Goal: Information Seeking & Learning: Find specific fact

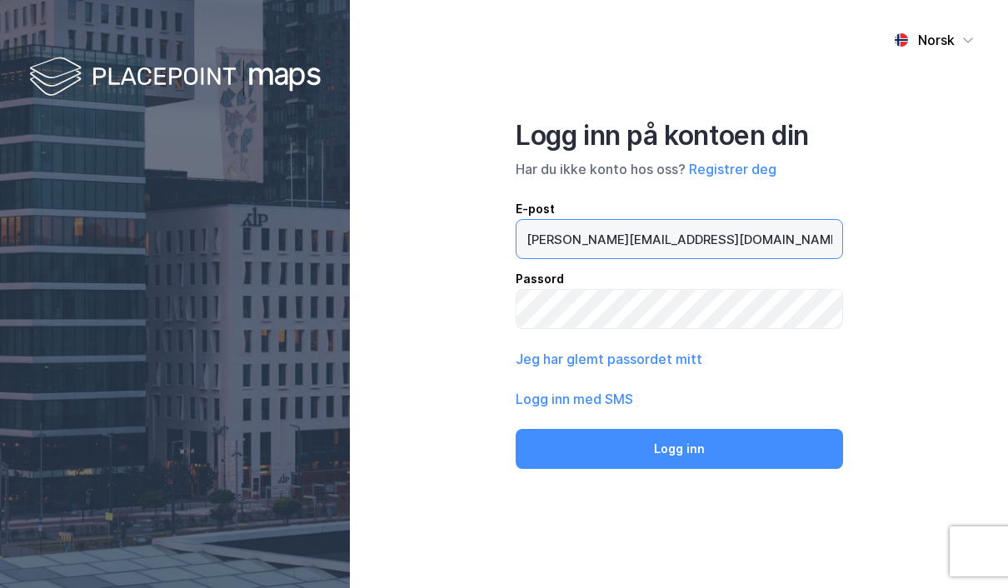
click at [679, 469] on button "Logg inn" at bounding box center [679, 449] width 327 height 40
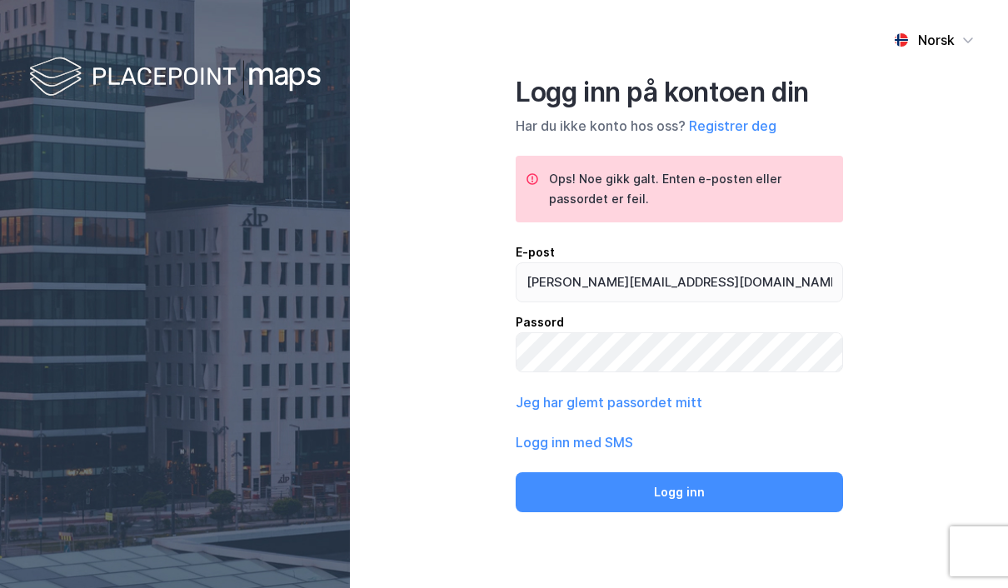
click at [701, 262] on div "E-post" at bounding box center [679, 252] width 327 height 20
click at [701, 277] on input "[PERSON_NAME][EMAIL_ADDRESS][DOMAIN_NAME]" at bounding box center [680, 282] width 326 height 38
click at [696, 302] on input "[PERSON_NAME][EMAIL_ADDRESS][DOMAIN_NAME]" at bounding box center [680, 282] width 326 height 38
type input "[PERSON_NAME][EMAIL_ADDRESS][DOMAIN_NAME]"
click at [679, 512] on button "Logg inn" at bounding box center [679, 492] width 327 height 40
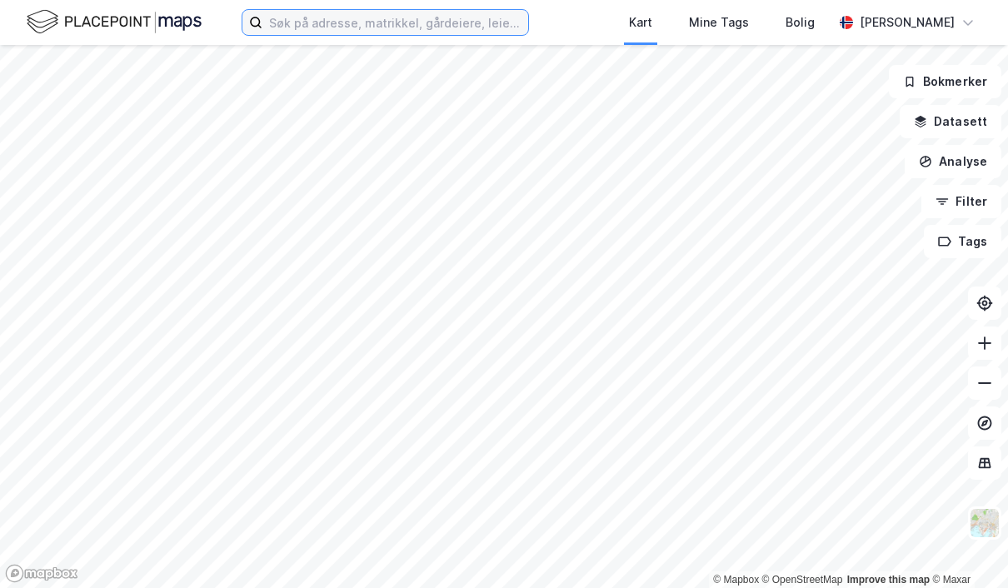
click at [400, 17] on input at bounding box center [395, 22] width 266 height 25
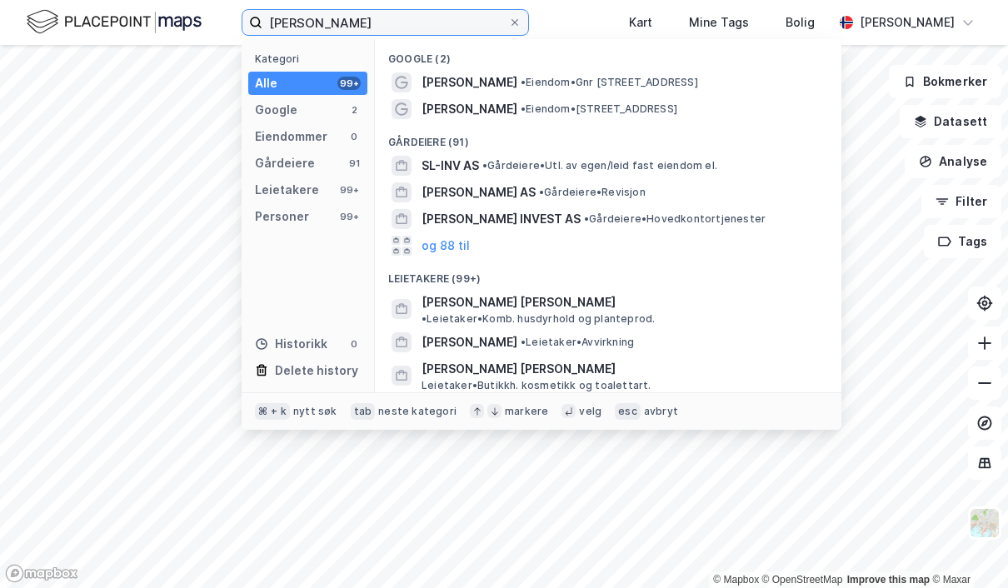
click at [400, 22] on input "[PERSON_NAME]" at bounding box center [385, 22] width 246 height 25
click at [329, 22] on input "[PERSON_NAME]" at bounding box center [385, 22] width 246 height 25
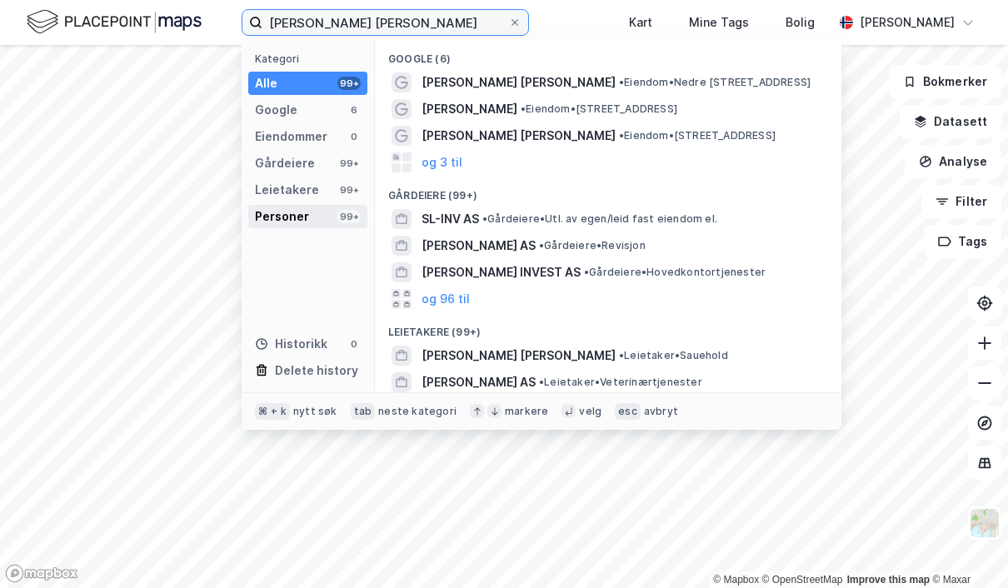
type input "[PERSON_NAME] [PERSON_NAME]"
click at [310, 222] on div "Personer 99+" at bounding box center [307, 216] width 119 height 23
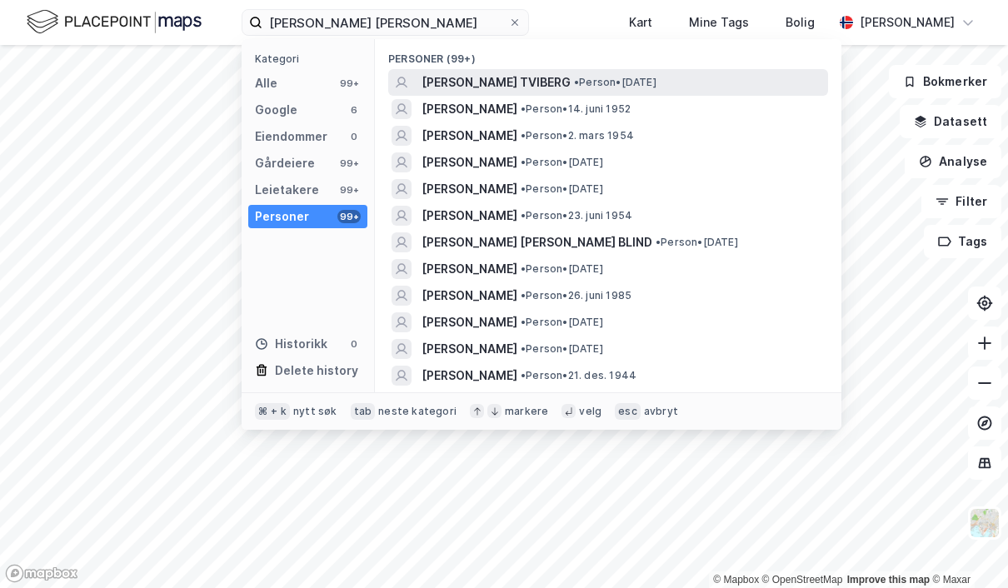
click at [546, 83] on span "[PERSON_NAME] TVIBERG" at bounding box center [496, 82] width 149 height 20
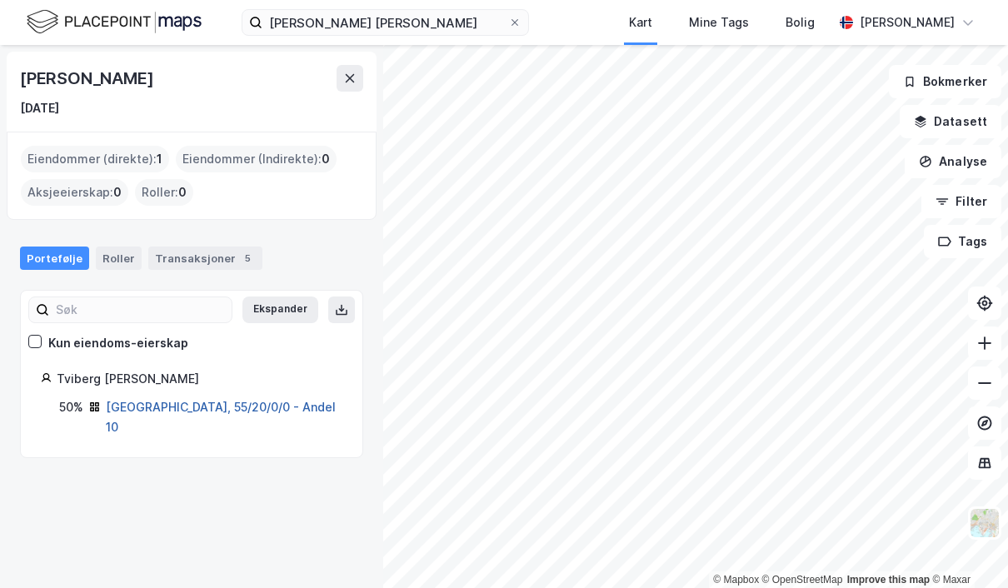
click at [175, 403] on link "[GEOGRAPHIC_DATA], 55/20/0/0 - Andel 10" at bounding box center [221, 417] width 230 height 34
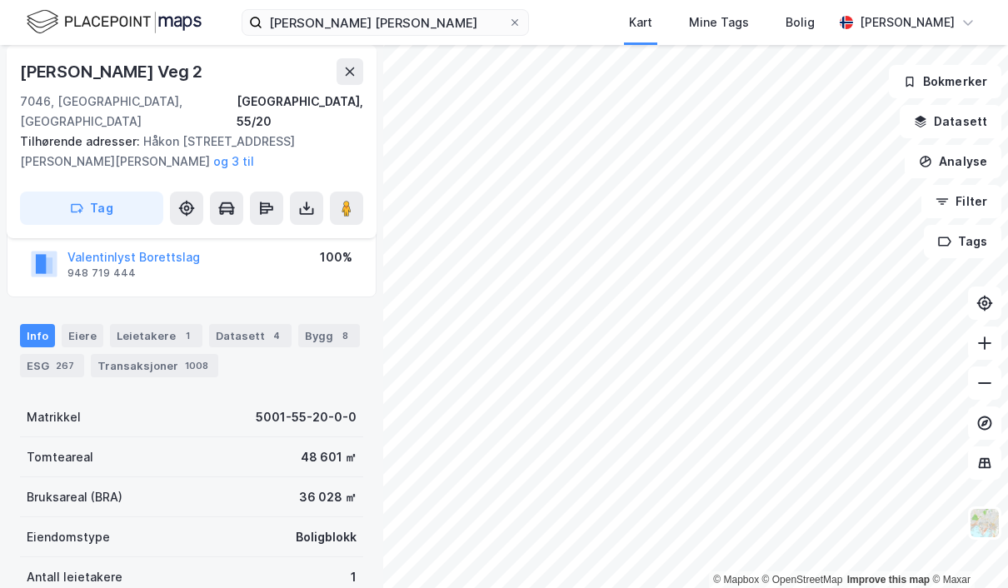
scroll to position [178, 0]
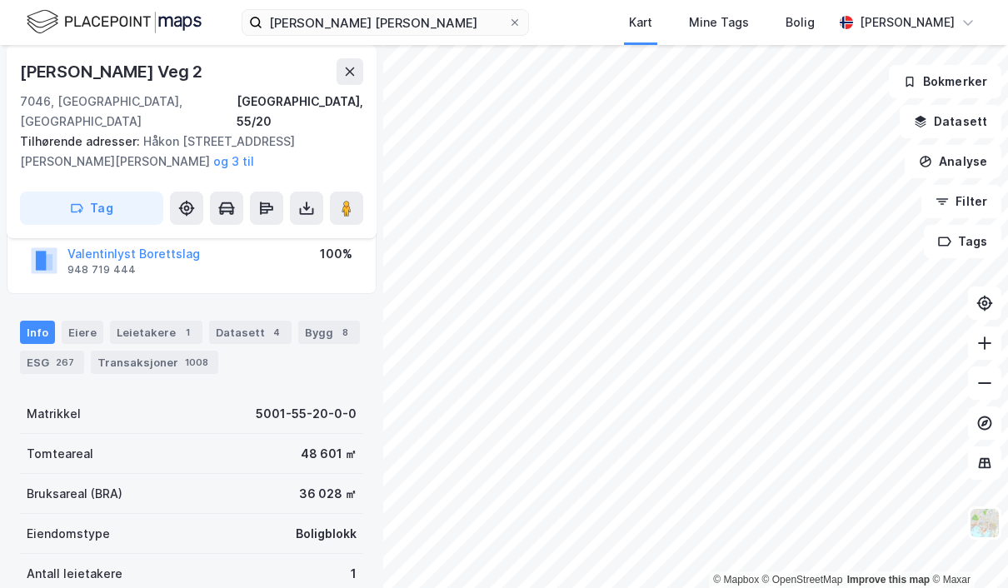
click at [77, 321] on div "Eiere" at bounding box center [83, 332] width 42 height 23
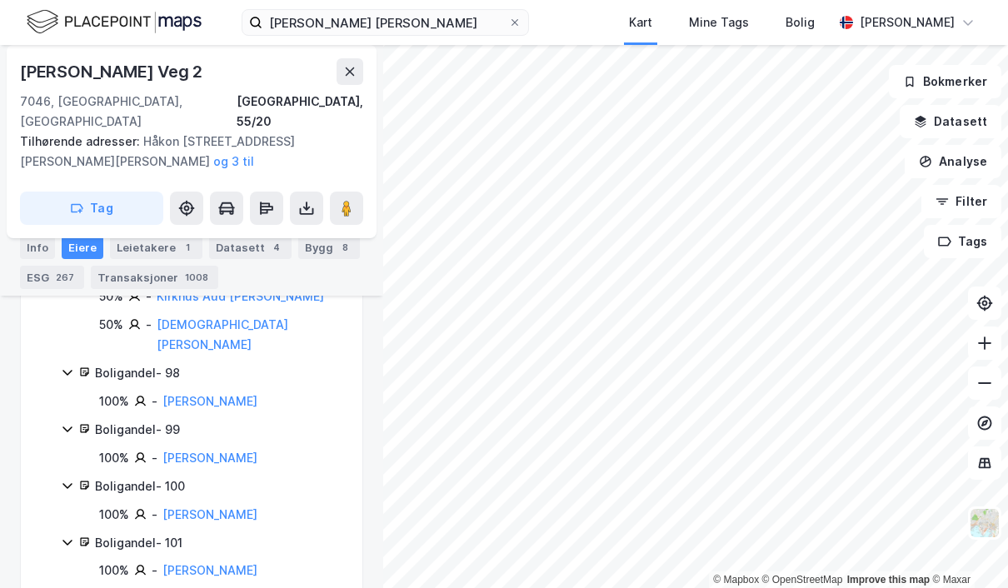
scroll to position [7032, 0]
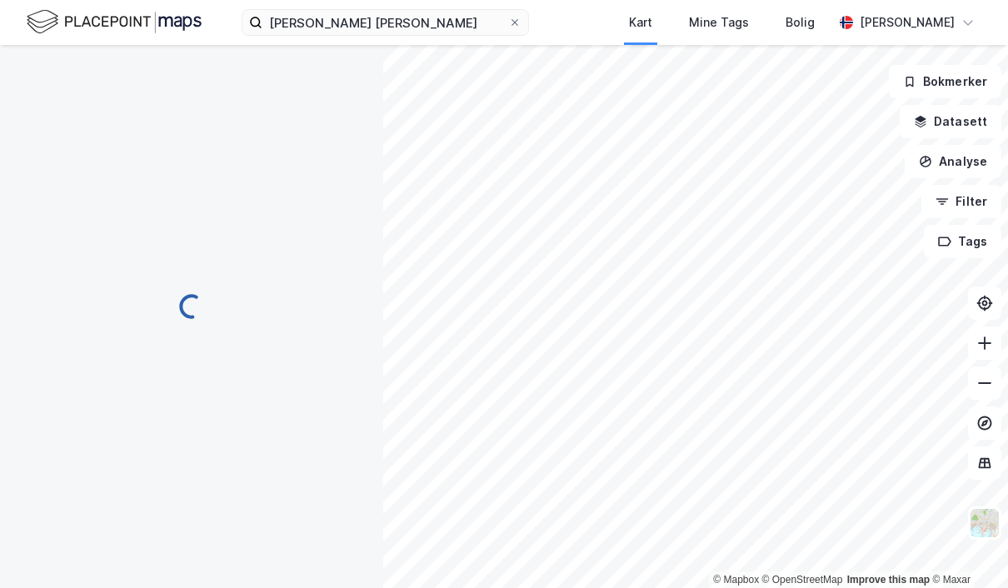
scroll to position [187, 0]
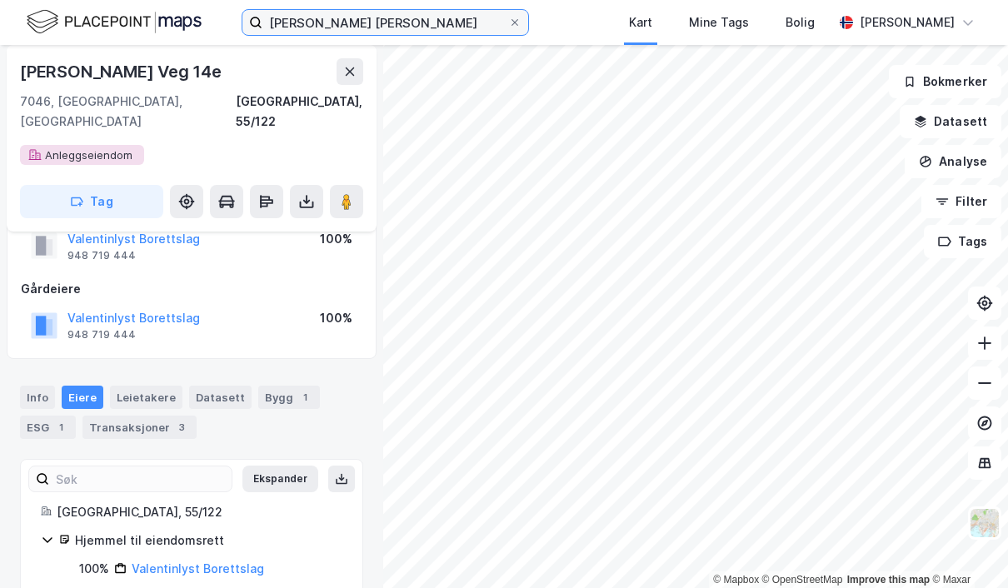
click at [378, 19] on input "[PERSON_NAME] [PERSON_NAME]" at bounding box center [385, 22] width 246 height 25
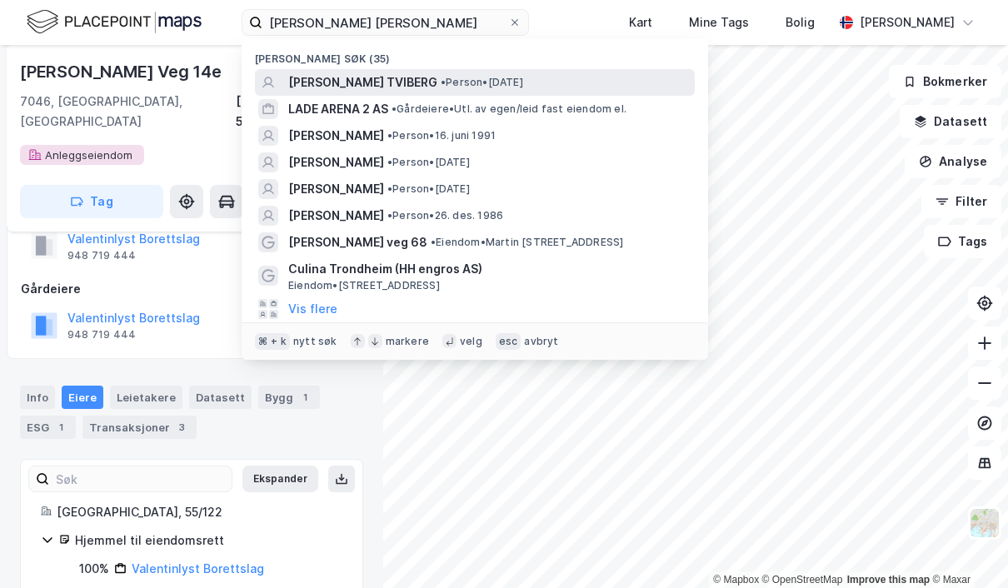
click at [409, 83] on span "[PERSON_NAME] TVIBERG" at bounding box center [362, 82] width 149 height 20
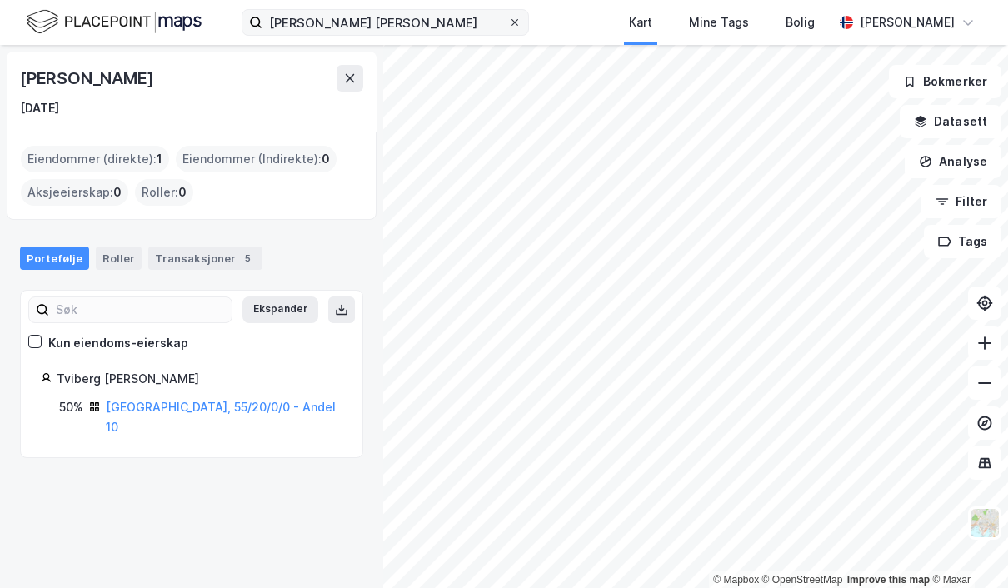
click at [520, 21] on icon at bounding box center [515, 22] width 10 height 10
click at [508, 21] on input "[PERSON_NAME] [PERSON_NAME]" at bounding box center [385, 22] width 246 height 25
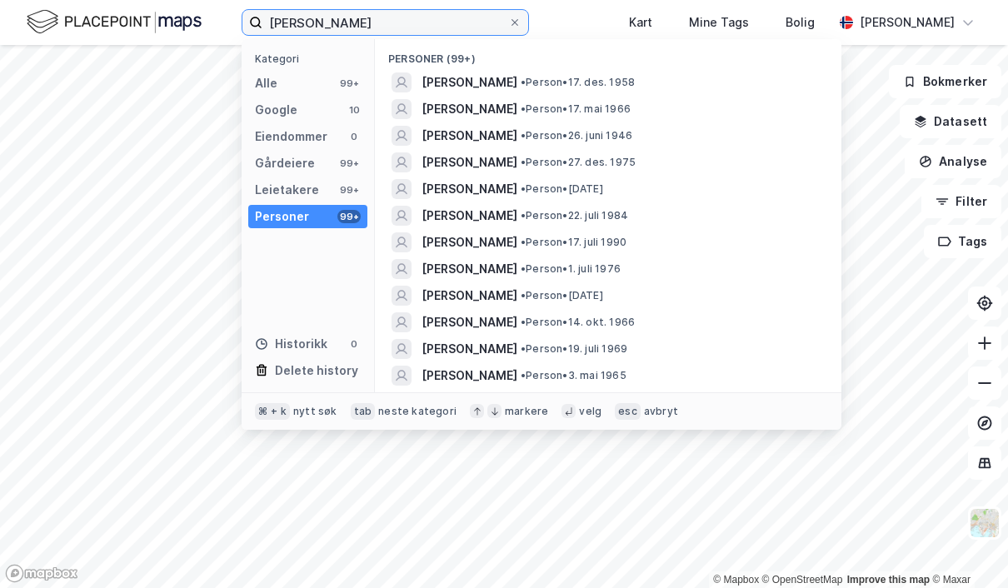
type input "[PERSON_NAME]"
drag, startPoint x: 547, startPoint y: 21, endPoint x: -1, endPoint y: -1, distance: 548.6
click at [0, 0] on html "[PERSON_NAME] Kategori Alle 99+ Google 10 Eiendommer 0 Gårdeiere 99+ Leietakere…" at bounding box center [504, 294] width 1008 height 588
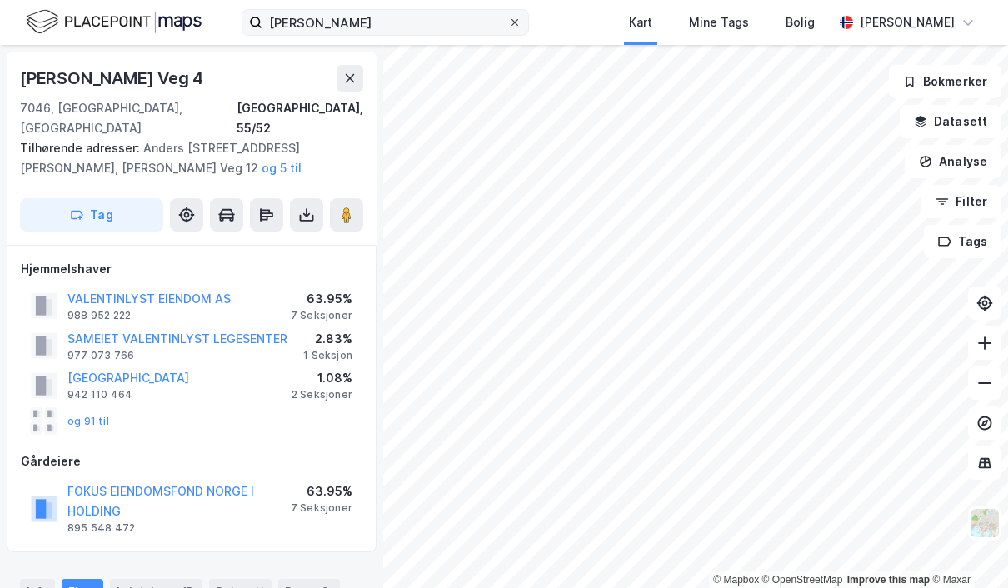
drag, startPoint x: -1, startPoint y: -1, endPoint x: 544, endPoint y: 20, distance: 545.2
click at [0, 0] on html "[PERSON_NAME] Kart Mine Tags [PERSON_NAME] © Mapbox © OpenStreetMap Improve thi…" at bounding box center [504, 294] width 1008 height 588
click at [520, 20] on icon at bounding box center [515, 22] width 10 height 10
click at [508, 20] on input "[PERSON_NAME]" at bounding box center [385, 22] width 246 height 25
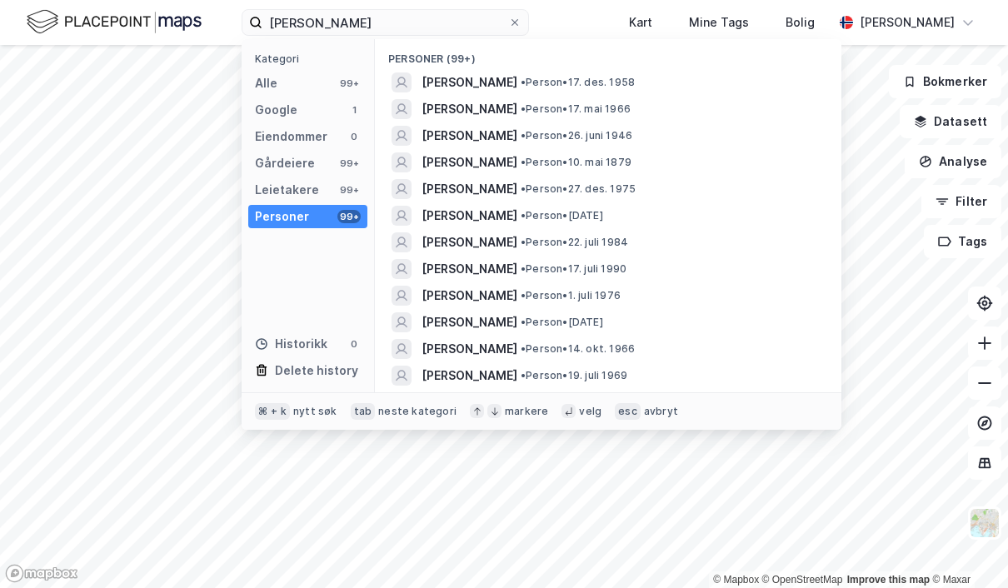
drag, startPoint x: 464, startPoint y: 34, endPoint x: -1, endPoint y: -1, distance: 466.2
click at [0, 0] on html "[PERSON_NAME] Kategori Alle 99+ Google 1 Eiendommer 0 Gårdeiere 99+ Leietakere …" at bounding box center [504, 294] width 1008 height 588
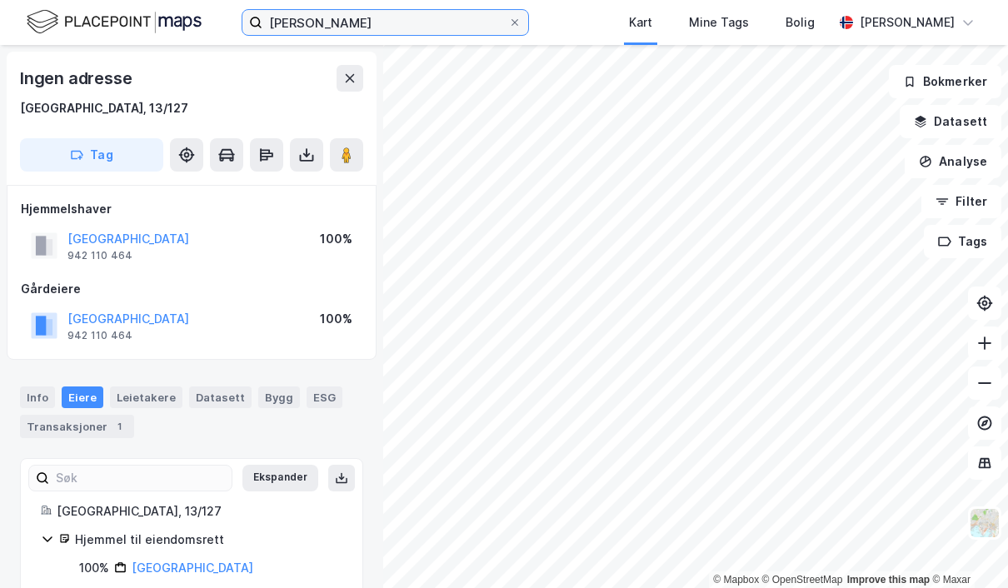
click at [0, 0] on html "[PERSON_NAME] Kart Mine Tags [PERSON_NAME] © Mapbox © OpenStreetMap Improve thi…" at bounding box center [504, 294] width 1008 height 588
click at [366, 16] on input "[PERSON_NAME]" at bounding box center [385, 22] width 246 height 25
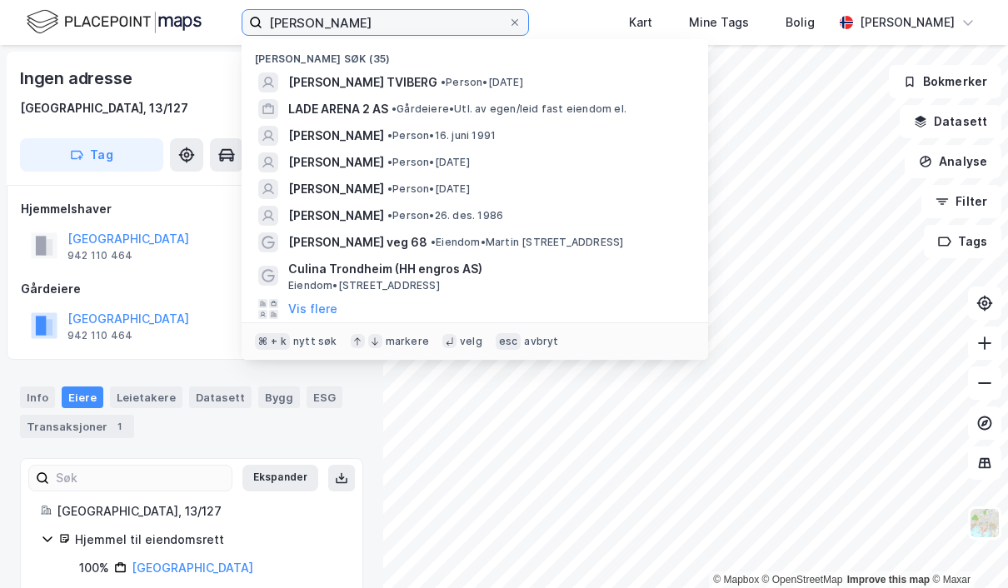
click at [412, 22] on input "[PERSON_NAME]" at bounding box center [385, 22] width 246 height 25
click at [471, 29] on input "[PERSON_NAME]" at bounding box center [385, 22] width 246 height 25
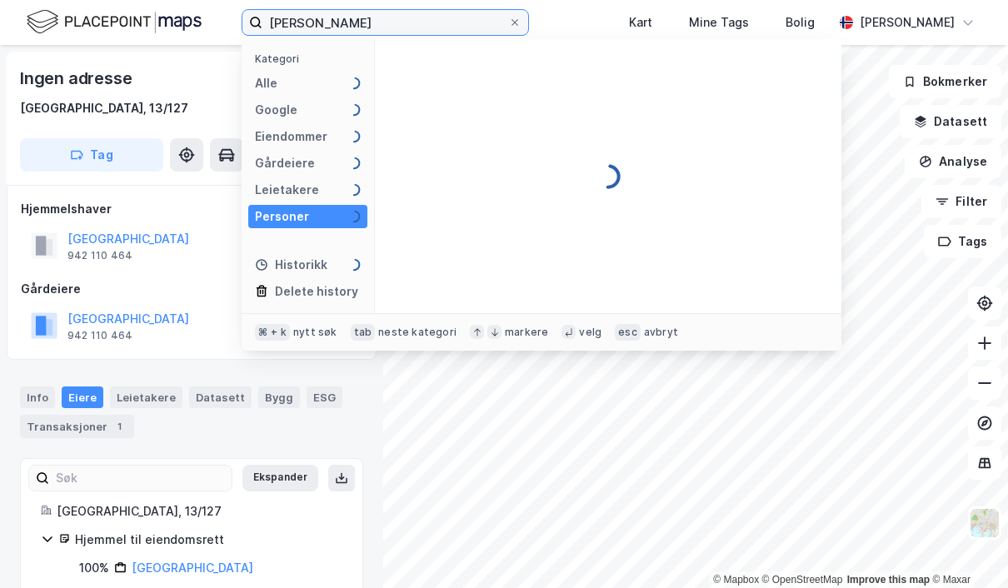
type input "[PERSON_NAME]"
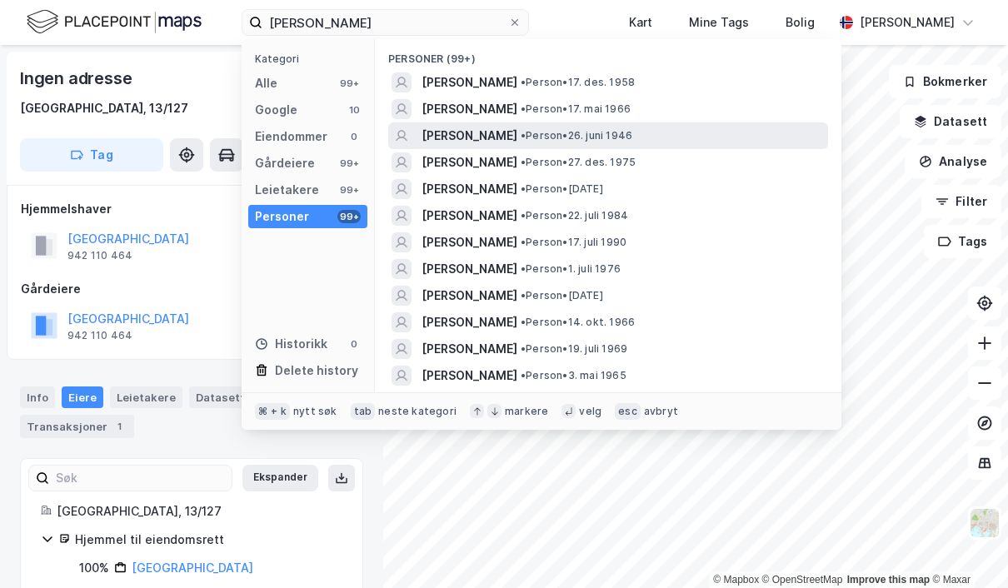
click at [632, 131] on span "• Person • 26. juni 1946" at bounding box center [577, 135] width 112 height 13
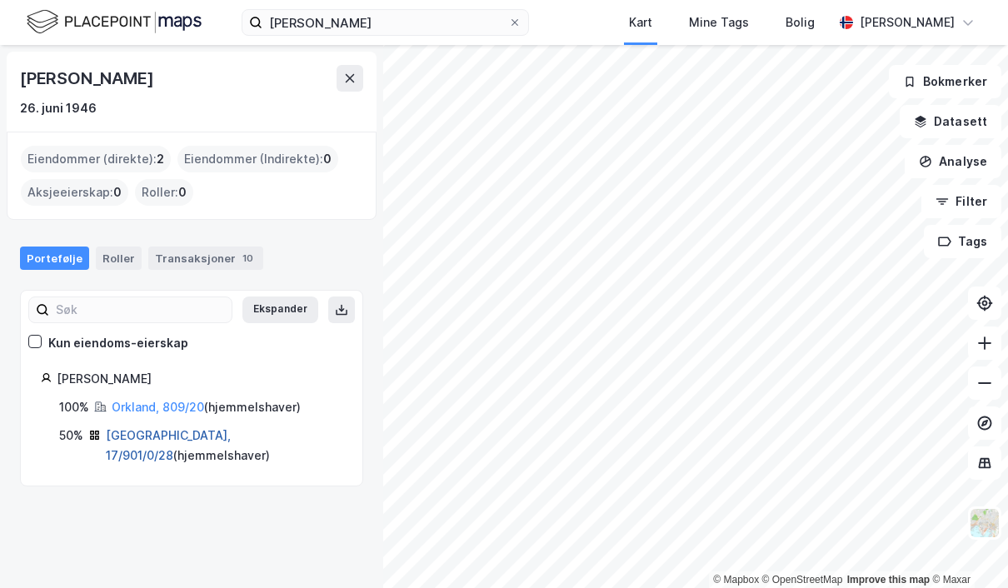
click at [166, 430] on link "[GEOGRAPHIC_DATA], 17/901/0/28" at bounding box center [168, 445] width 125 height 34
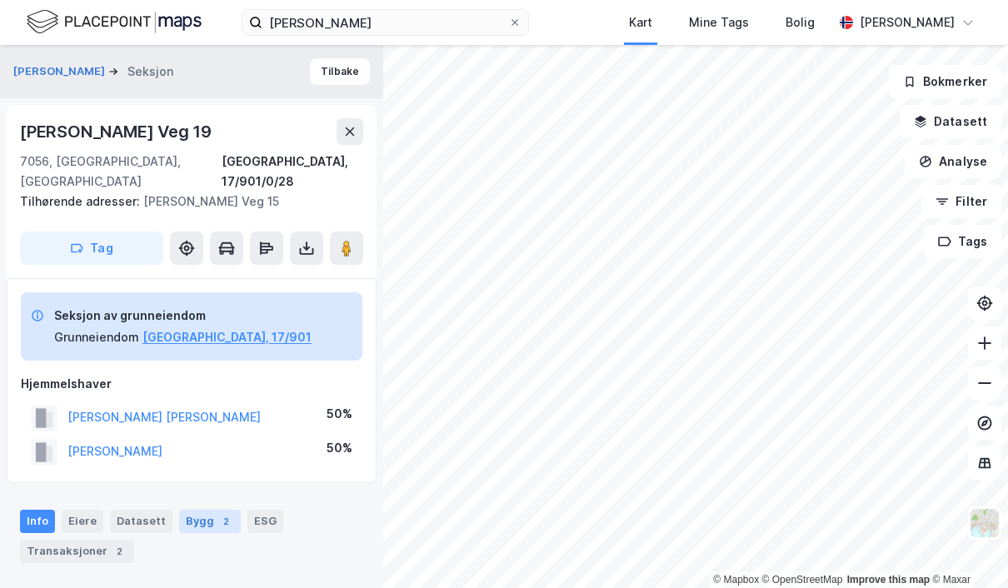
click at [203, 510] on div "Bygg 2" at bounding box center [210, 521] width 62 height 23
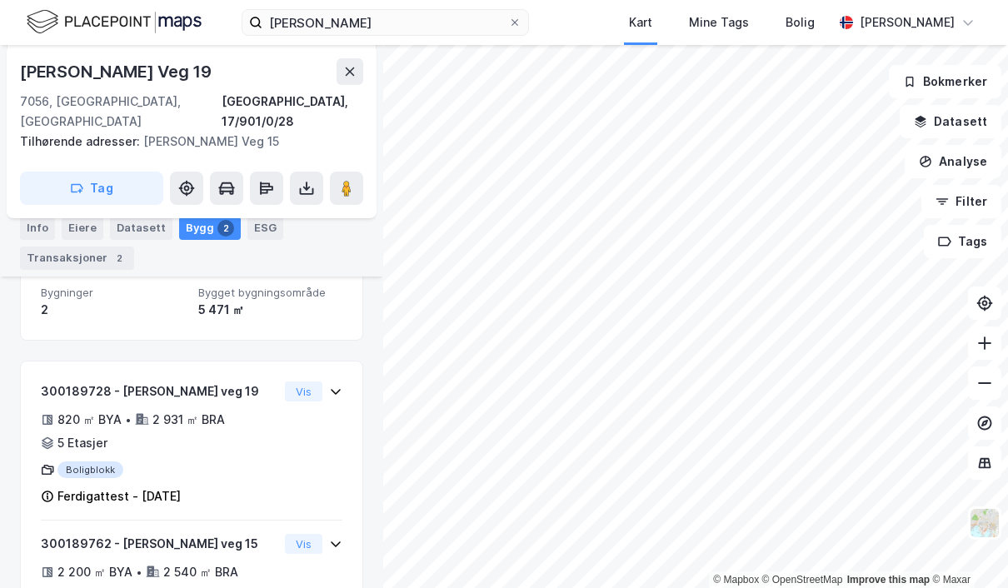
scroll to position [314, 0]
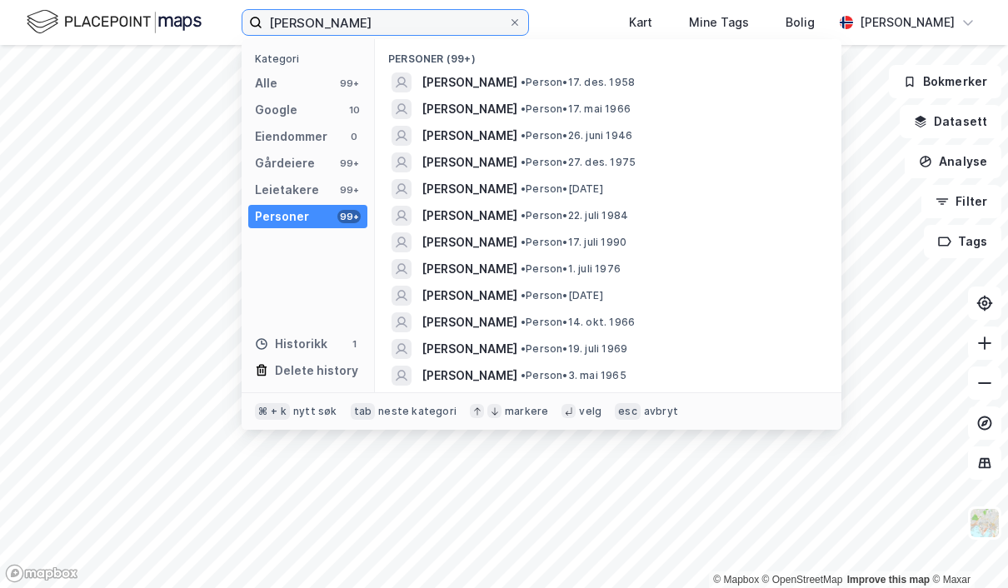
click at [457, 18] on input "[PERSON_NAME]" at bounding box center [385, 22] width 246 height 25
click at [457, 22] on input "[PERSON_NAME]" at bounding box center [385, 22] width 246 height 25
click at [520, 23] on icon at bounding box center [515, 22] width 10 height 10
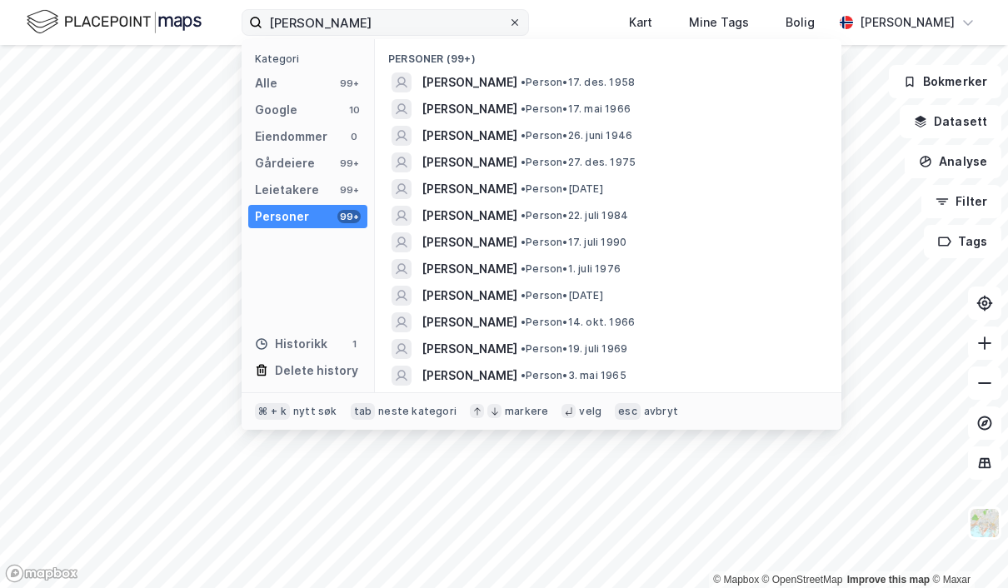
click at [508, 23] on input "[PERSON_NAME]" at bounding box center [385, 22] width 246 height 25
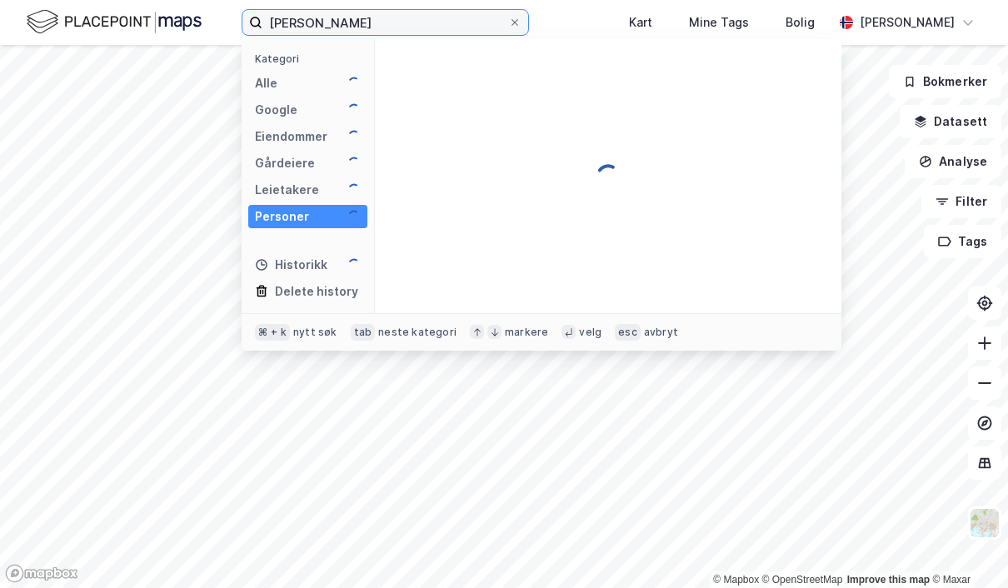
type input "[PERSON_NAME]"
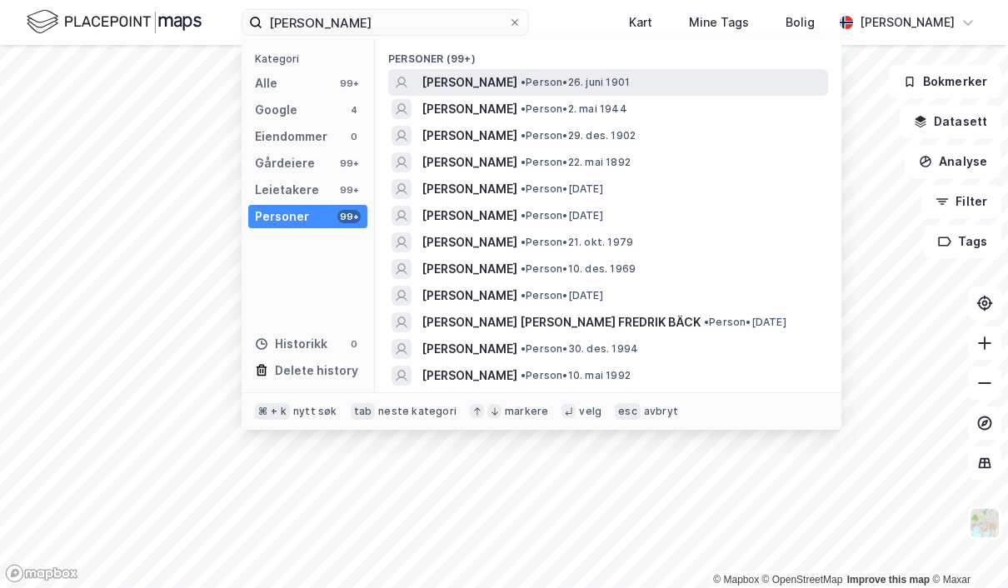
click at [493, 89] on span "[PERSON_NAME]" at bounding box center [470, 82] width 96 height 20
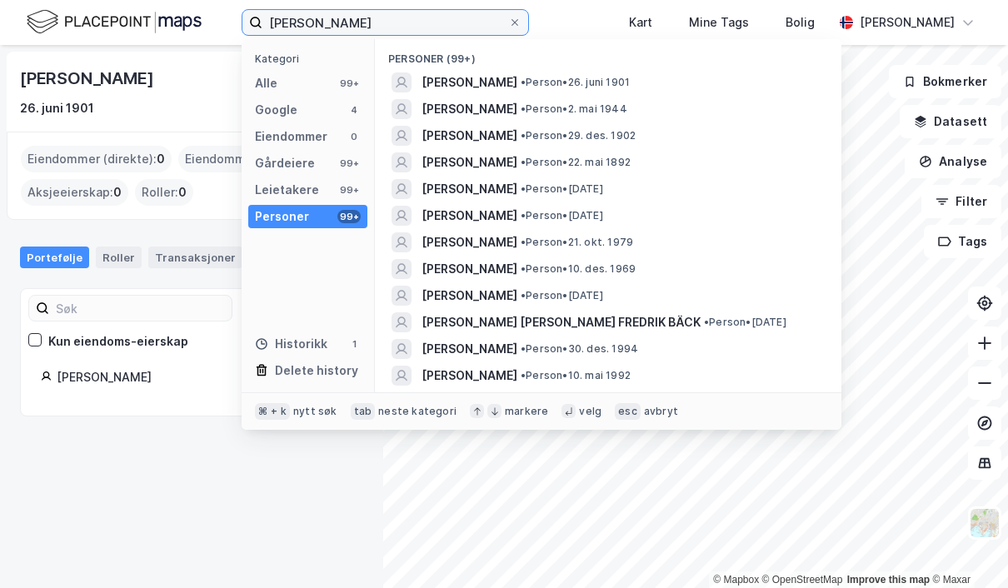
click at [390, 28] on input "[PERSON_NAME]" at bounding box center [385, 22] width 246 height 25
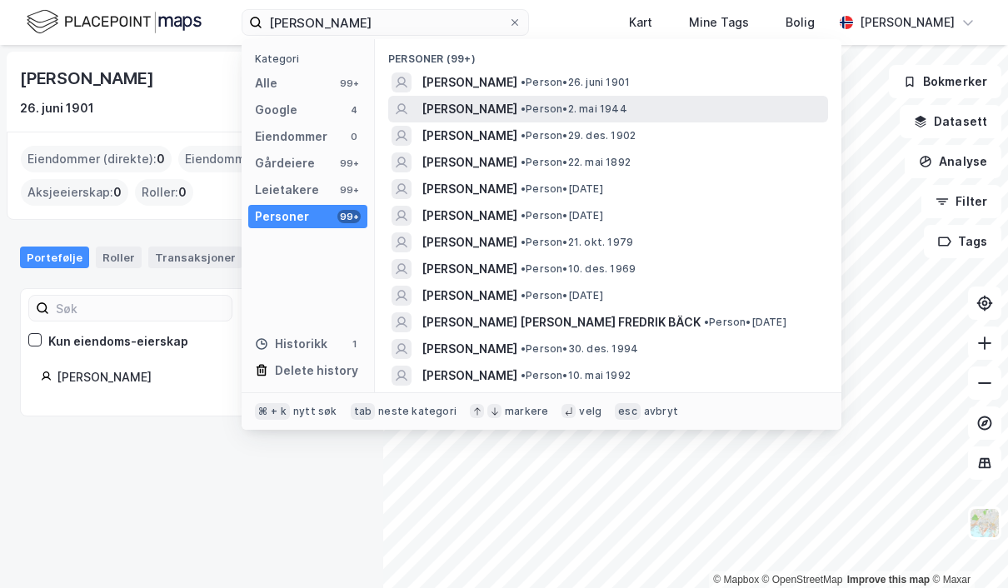
click at [493, 108] on span "[PERSON_NAME]" at bounding box center [470, 109] width 96 height 20
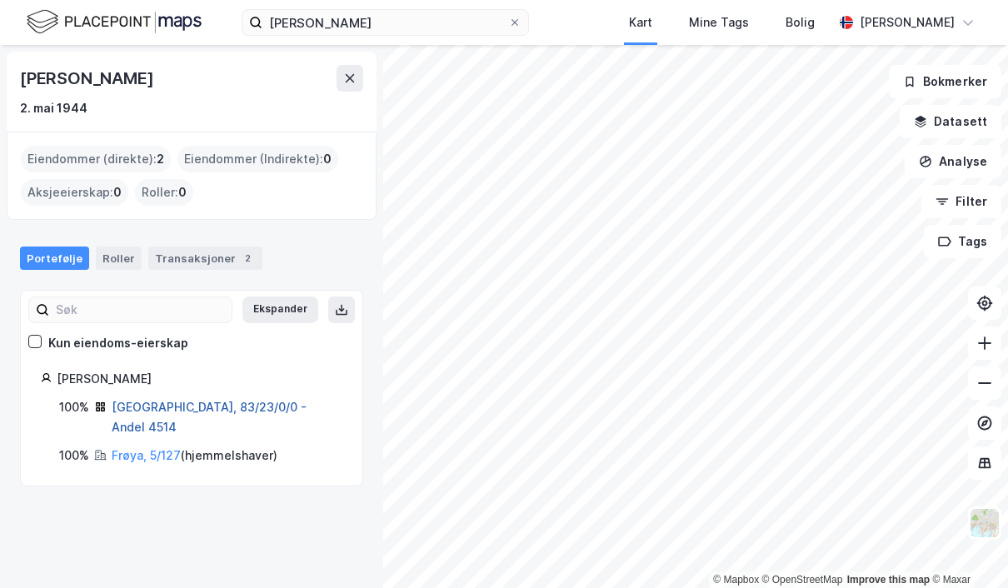
click at [214, 403] on link "[GEOGRAPHIC_DATA], 83/23/0/0 - Andel 4514" at bounding box center [209, 417] width 195 height 34
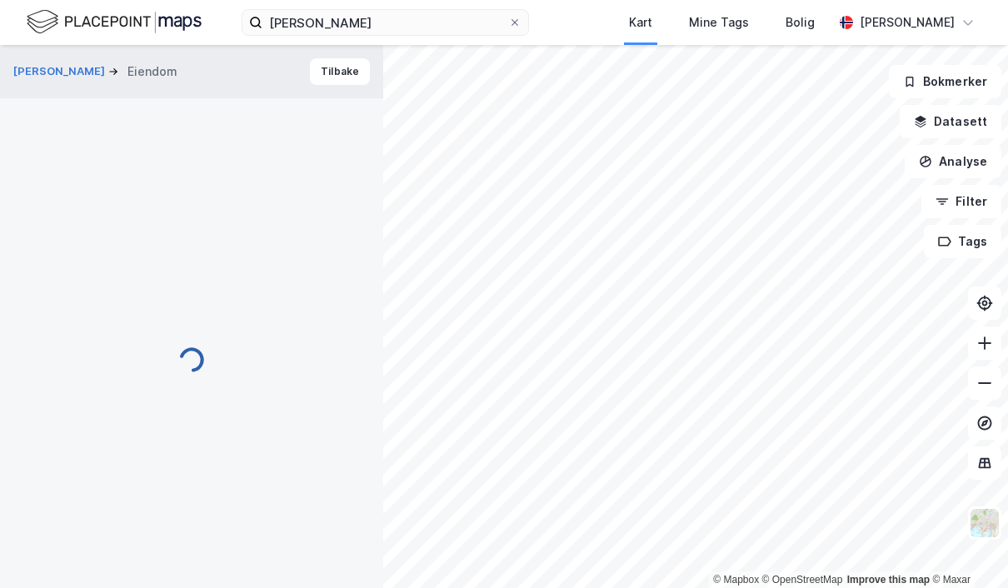
scroll to position [314, 0]
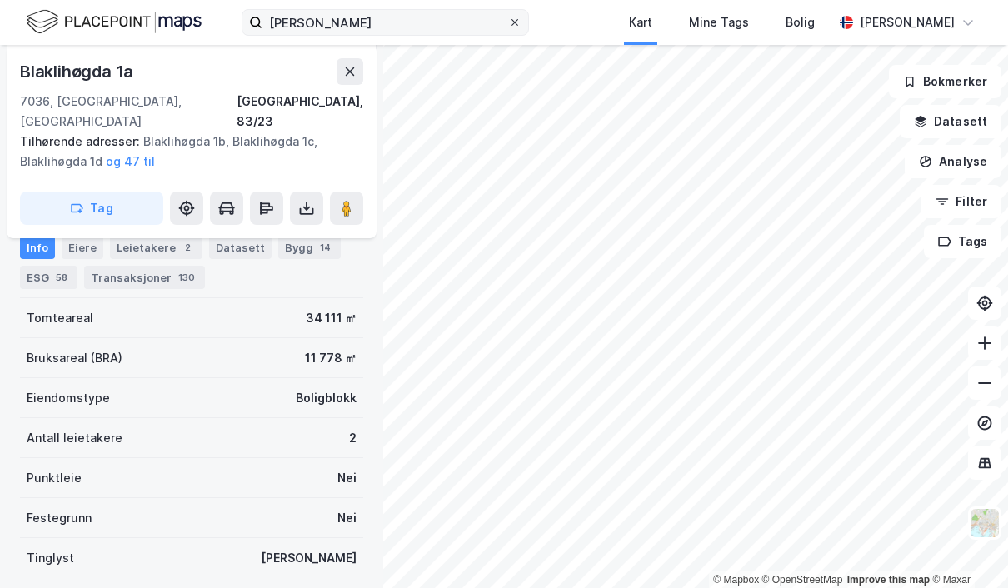
click at [522, 24] on span at bounding box center [514, 22] width 13 height 13
click at [508, 24] on input "[PERSON_NAME]" at bounding box center [385, 22] width 246 height 25
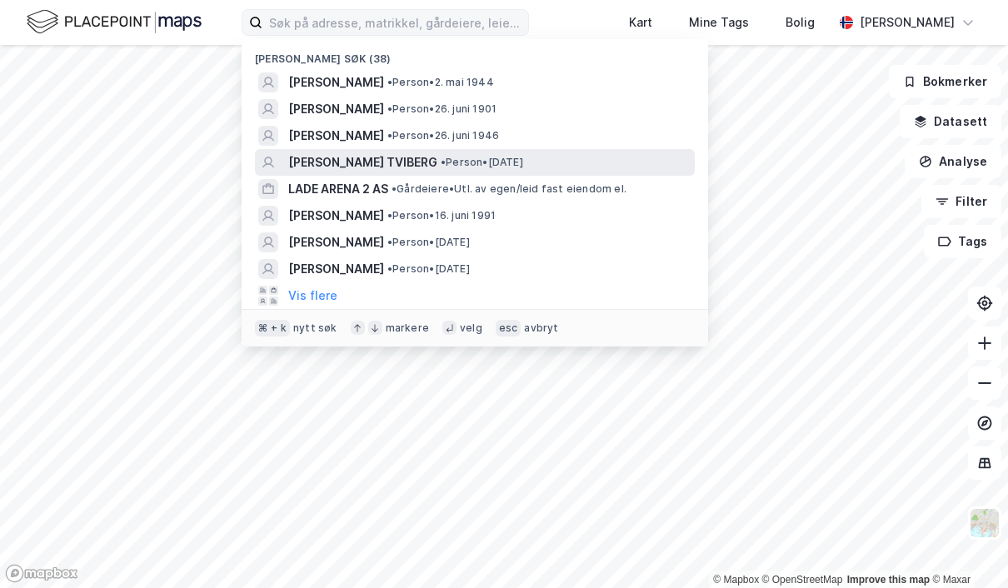
click at [378, 155] on span "[PERSON_NAME] TVIBERG" at bounding box center [362, 162] width 149 height 20
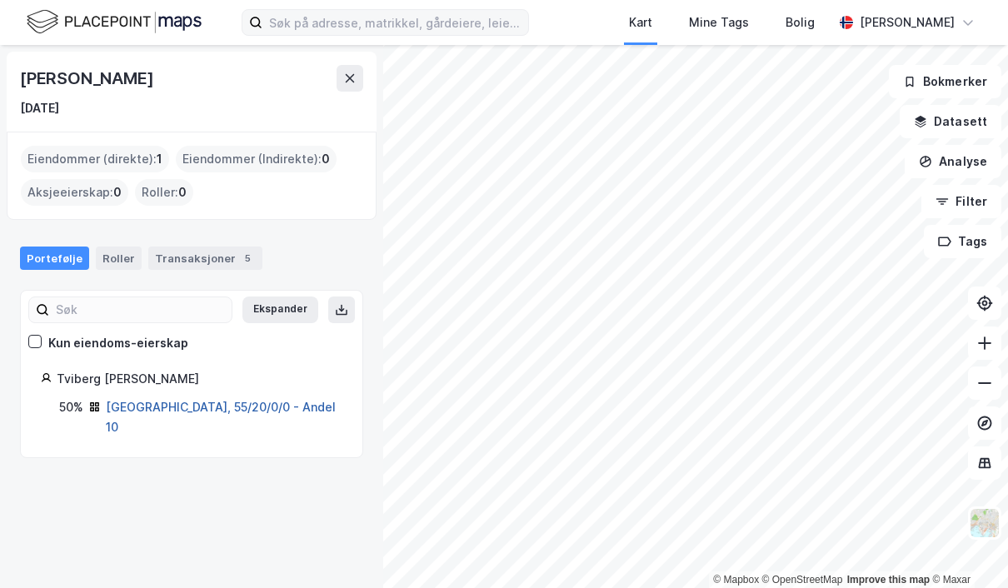
click at [148, 401] on link "[GEOGRAPHIC_DATA], 55/20/0/0 - Andel 10" at bounding box center [221, 417] width 230 height 34
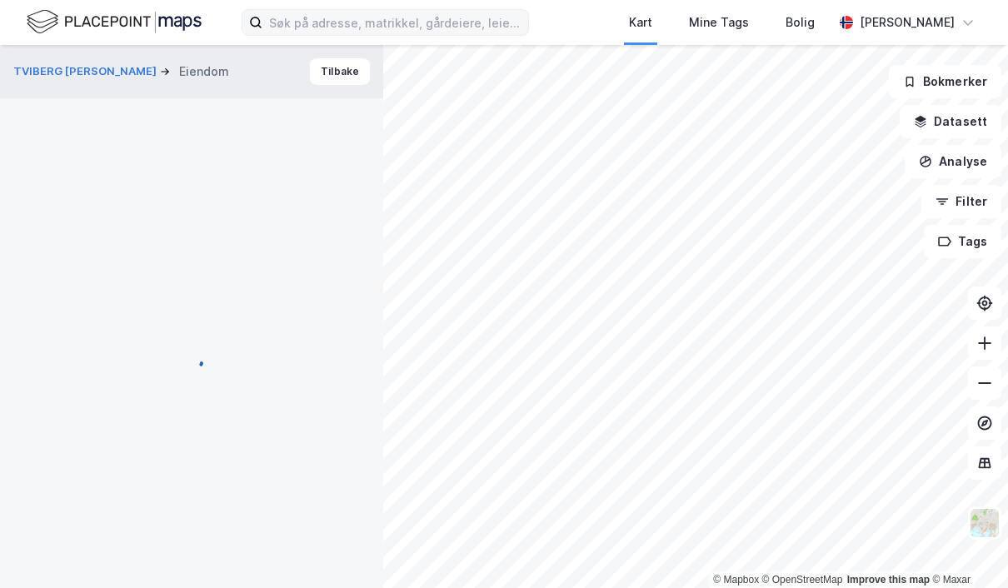
scroll to position [314, 0]
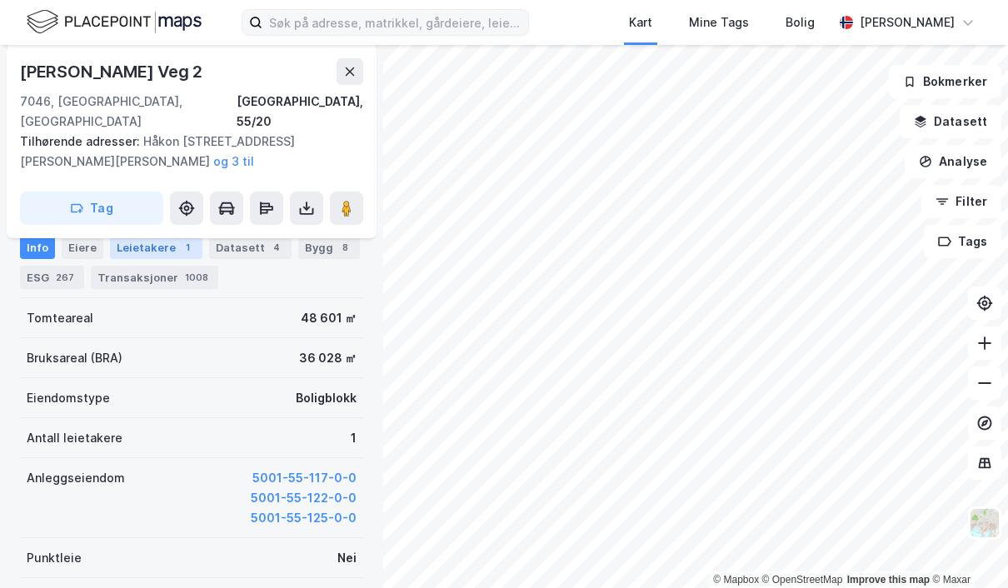
click at [182, 277] on div "1008" at bounding box center [197, 277] width 30 height 17
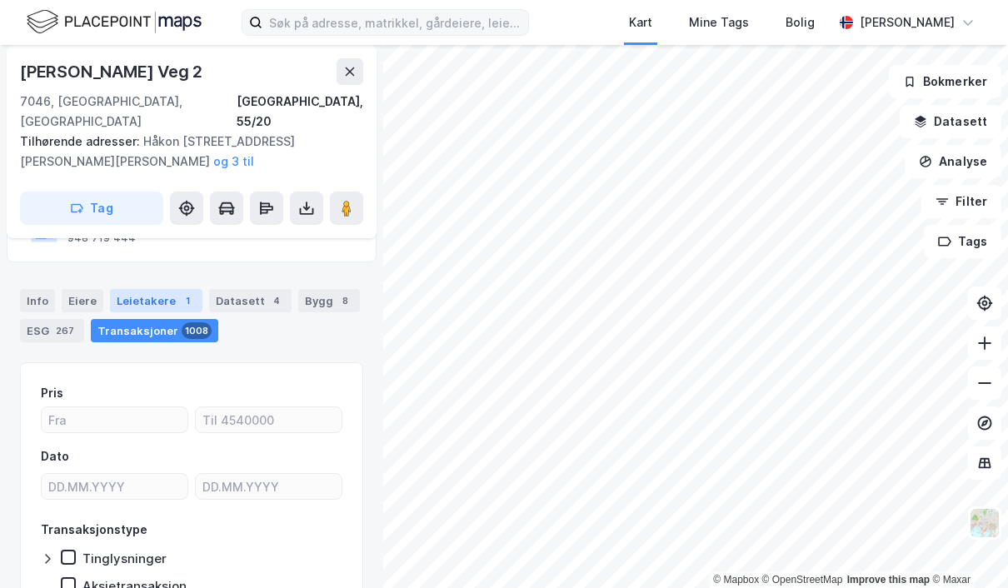
scroll to position [209, 0]
click at [64, 323] on div "267" at bounding box center [64, 331] width 25 height 17
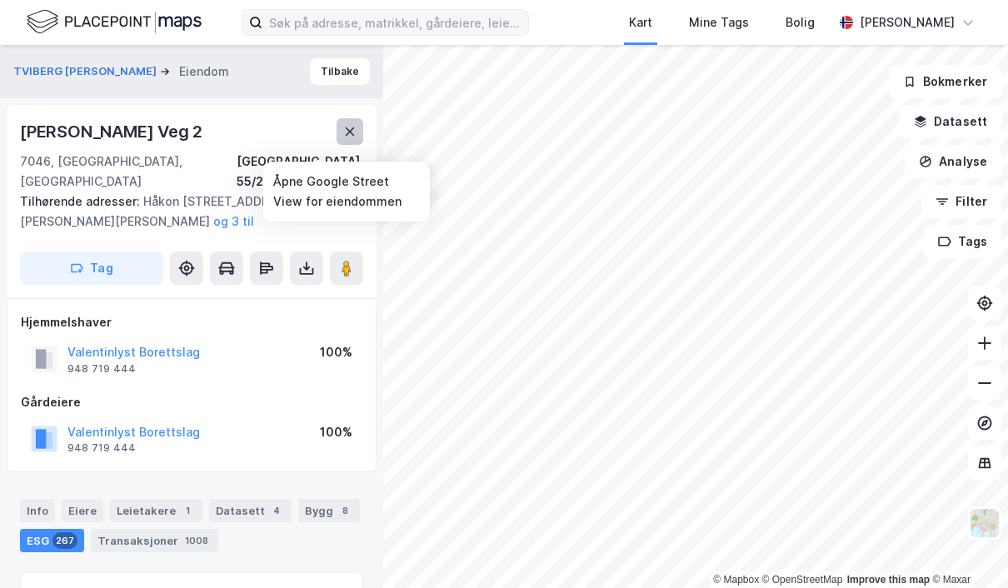
click at [352, 137] on icon at bounding box center [349, 131] width 13 height 13
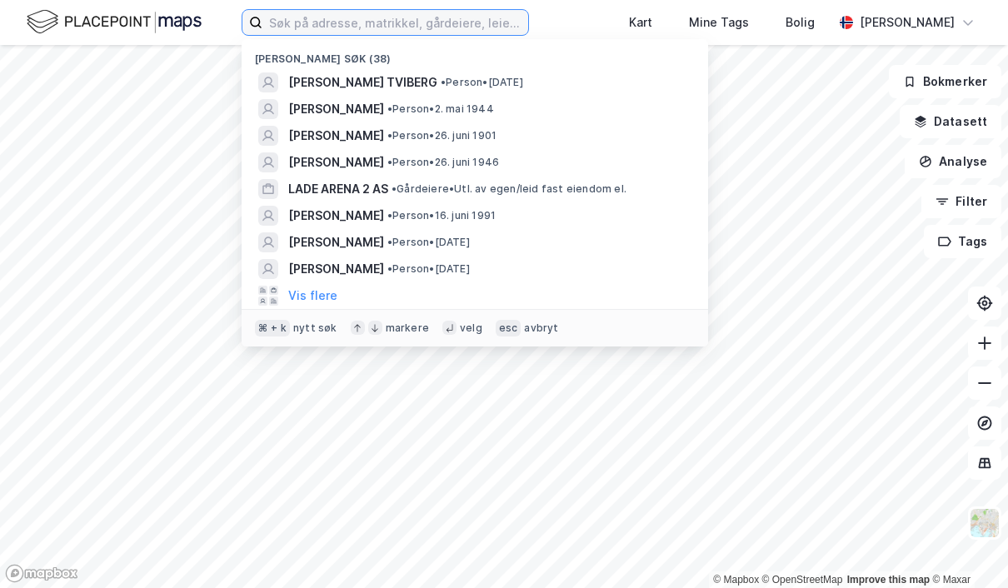
click at [404, 17] on input at bounding box center [395, 22] width 266 height 25
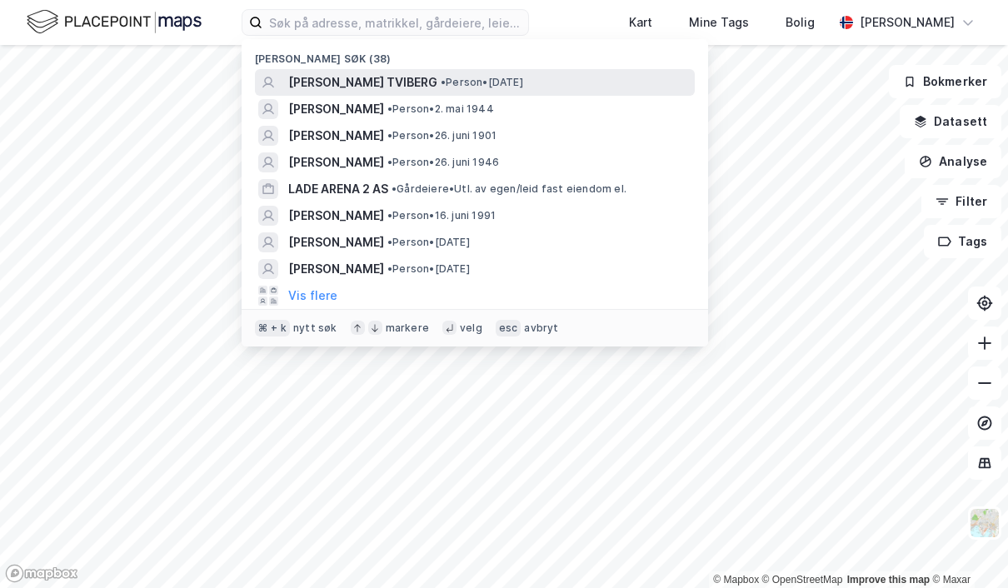
click at [373, 78] on span "[PERSON_NAME] TVIBERG" at bounding box center [362, 82] width 149 height 20
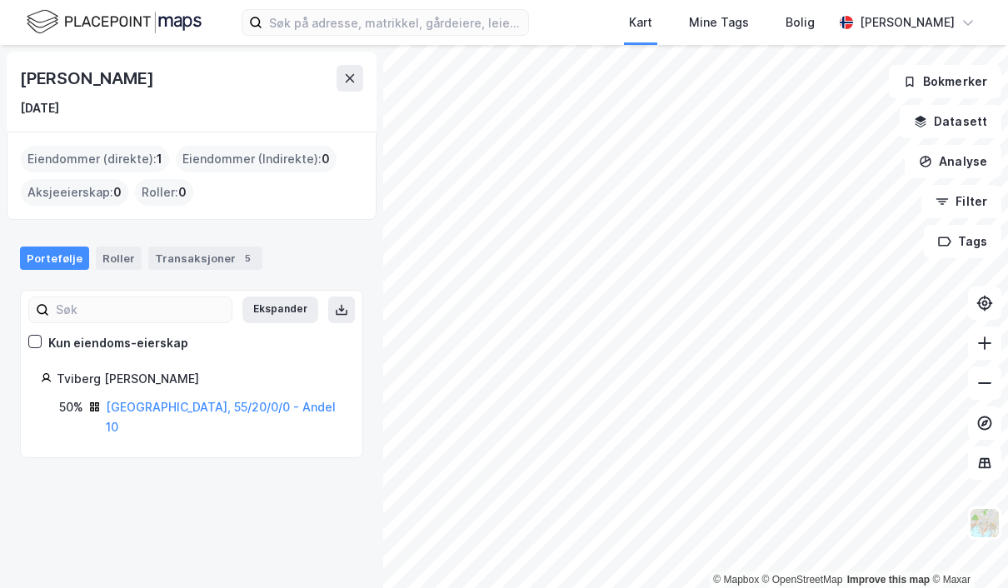
scroll to position [59, 0]
click at [157, 400] on link "[GEOGRAPHIC_DATA], 55/20/0/0 - Andel 10" at bounding box center [221, 417] width 230 height 34
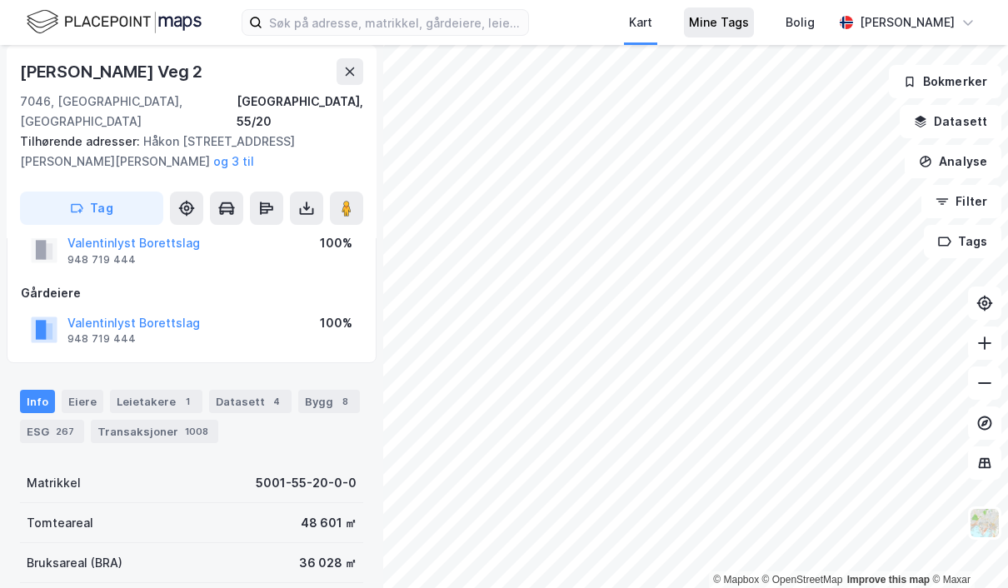
scroll to position [114, 0]
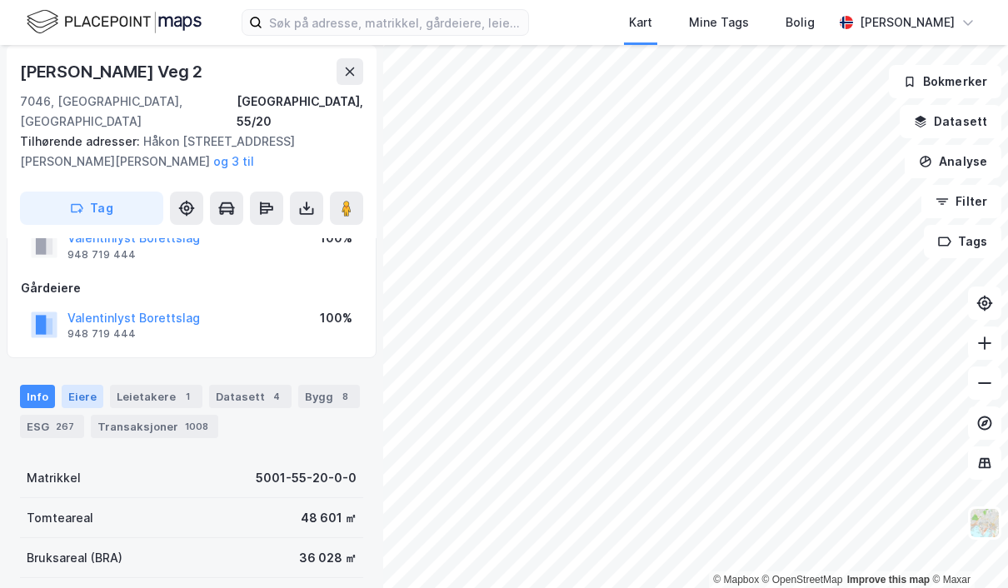
click at [78, 385] on div "Eiere" at bounding box center [83, 396] width 42 height 23
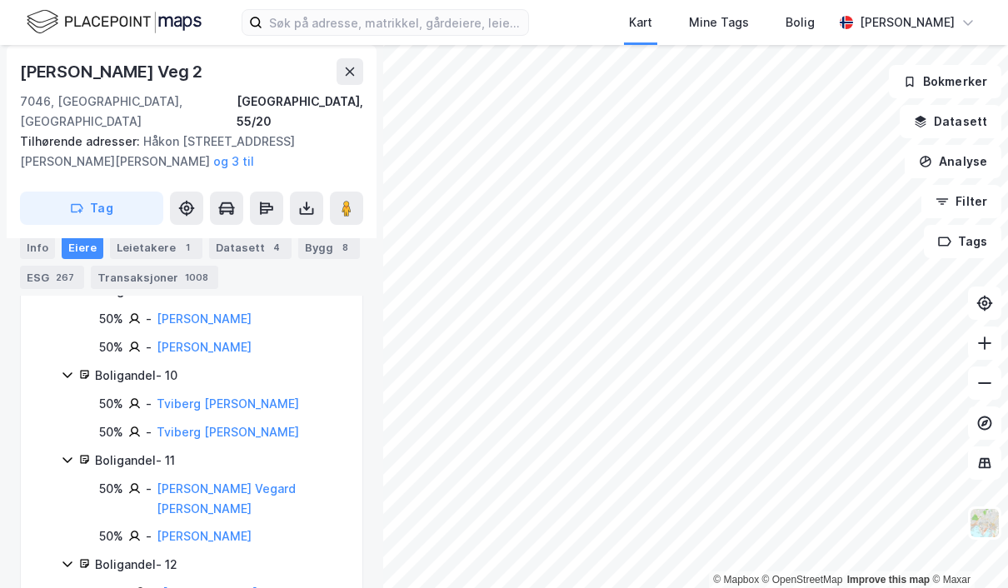
scroll to position [951, 0]
